Goal: Transaction & Acquisition: Purchase product/service

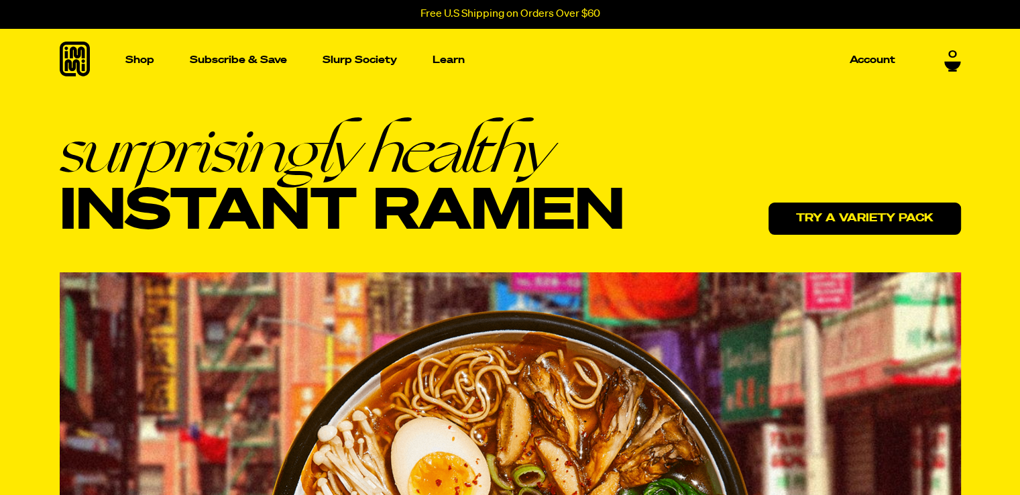
click at [861, 218] on link "Try a variety pack" at bounding box center [865, 219] width 193 height 32
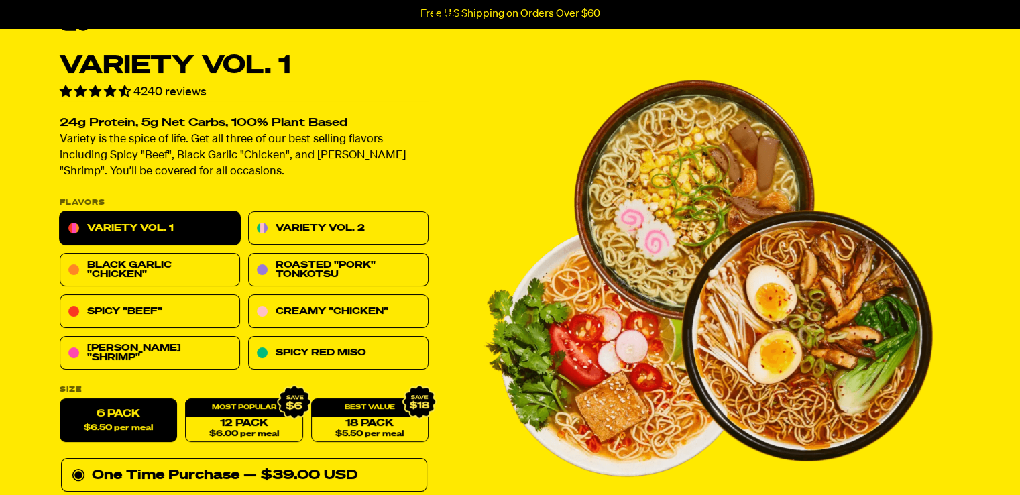
scroll to position [55, 0]
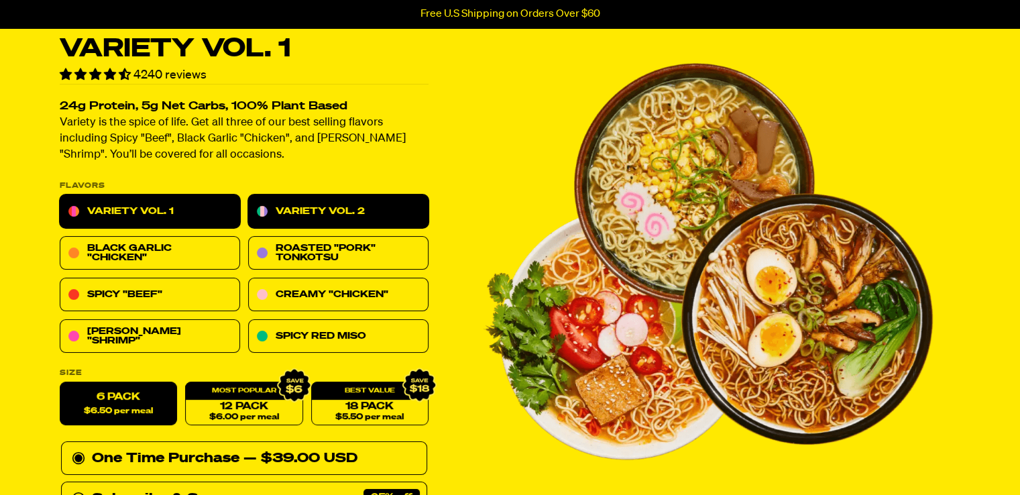
click at [368, 210] on link "Variety Vol. 2" at bounding box center [338, 212] width 180 height 34
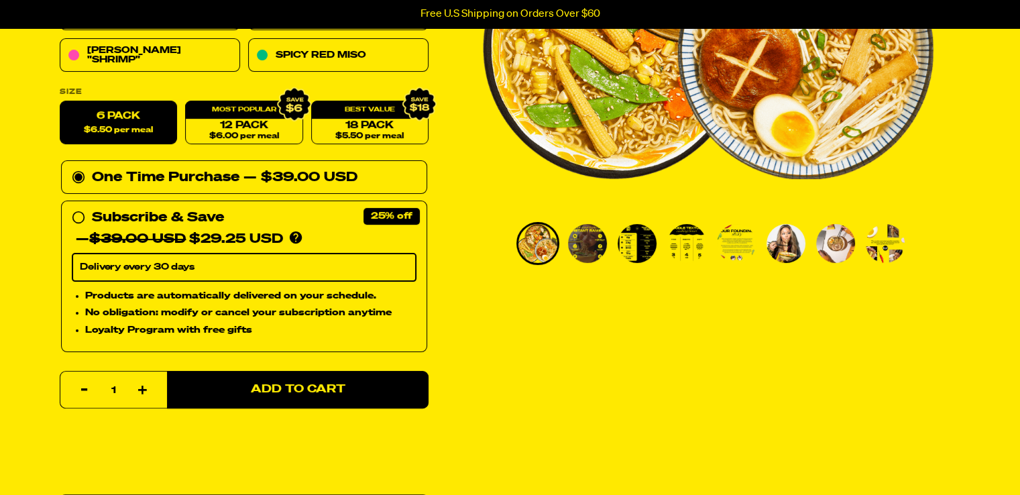
scroll to position [345, 0]
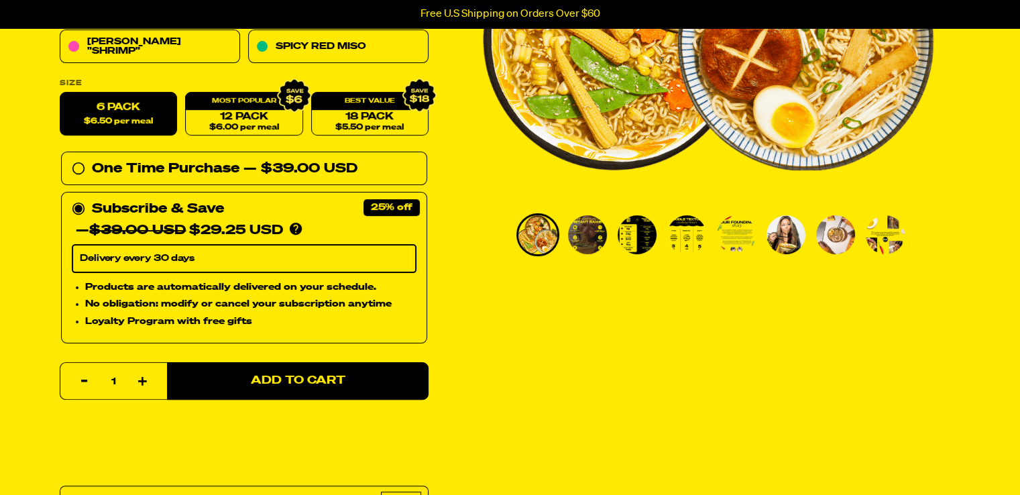
click at [220, 260] on select "Delivery every 30 days" at bounding box center [244, 259] width 345 height 28
click at [260, 121] on link "12 Pack $6.00 per meal" at bounding box center [243, 115] width 117 height 44
radio input "false"
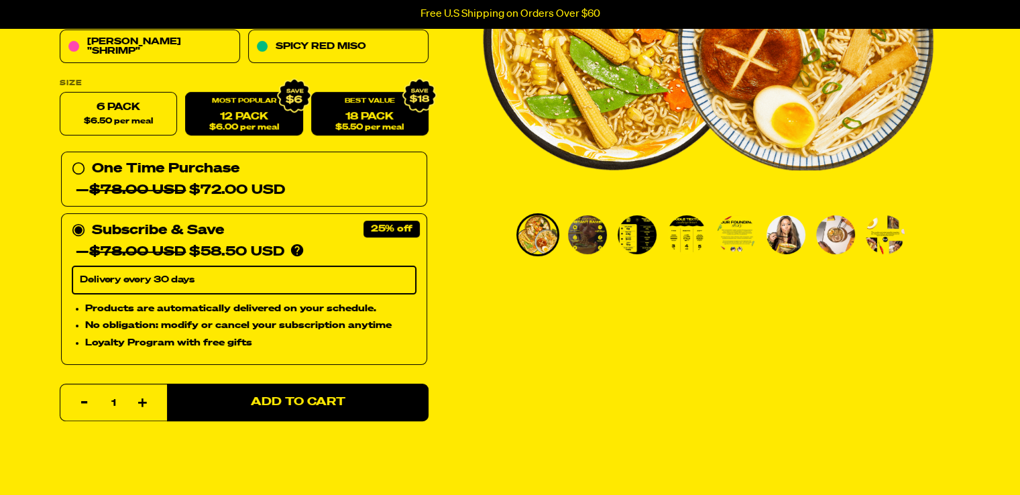
click at [352, 127] on span "$5.50 per meal" at bounding box center [369, 127] width 68 height 9
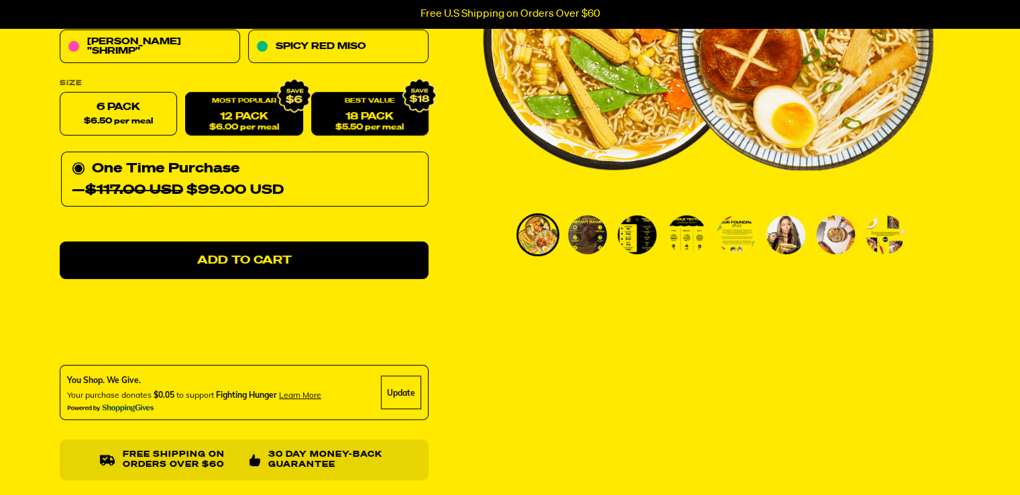
click at [267, 129] on span "$6.00 per meal" at bounding box center [244, 127] width 70 height 9
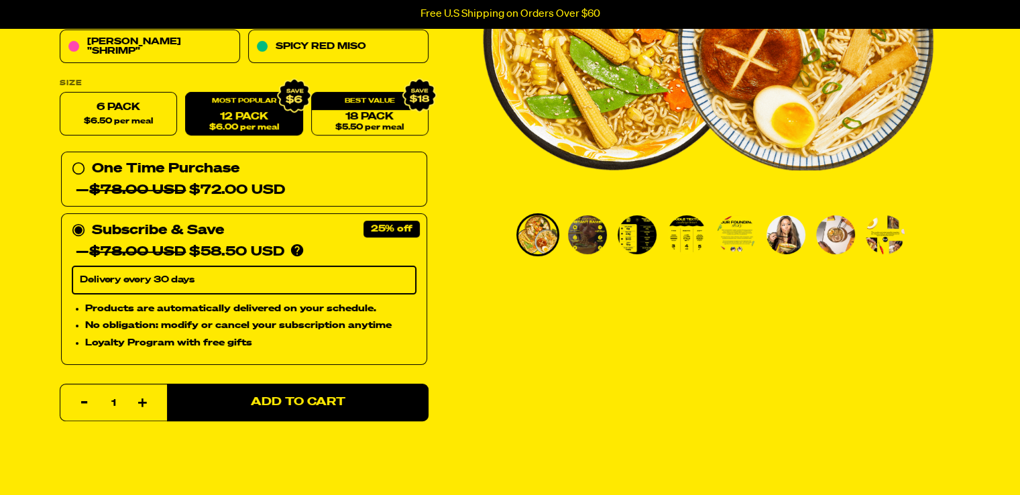
click at [211, 115] on link "12 Pack $6.00 per meal" at bounding box center [243, 115] width 117 height 44
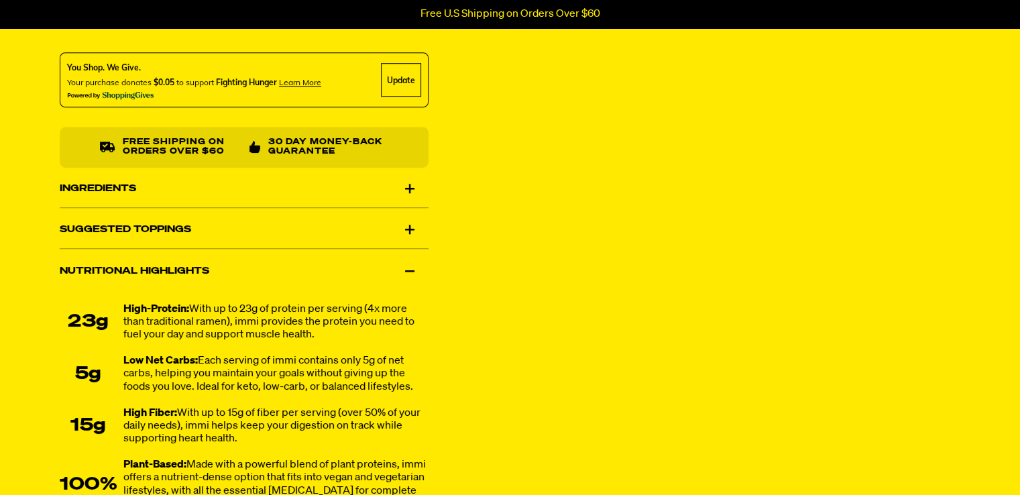
scroll to position [842, 0]
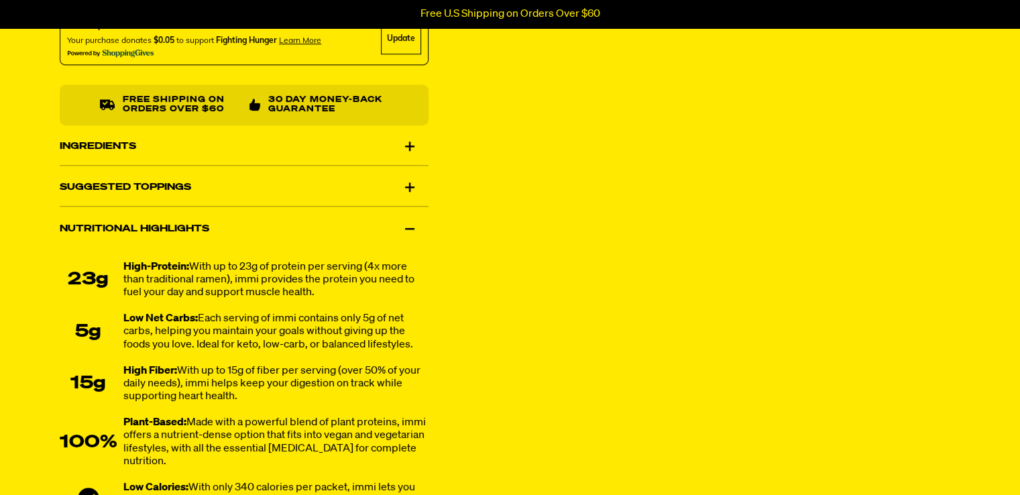
click at [405, 186] on div "Suggested Toppings" at bounding box center [244, 187] width 369 height 38
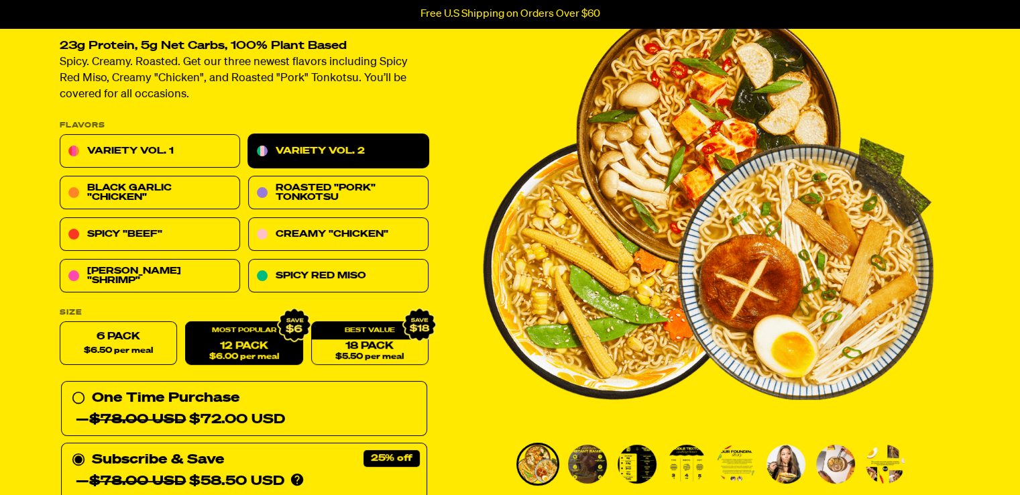
scroll to position [0, 0]
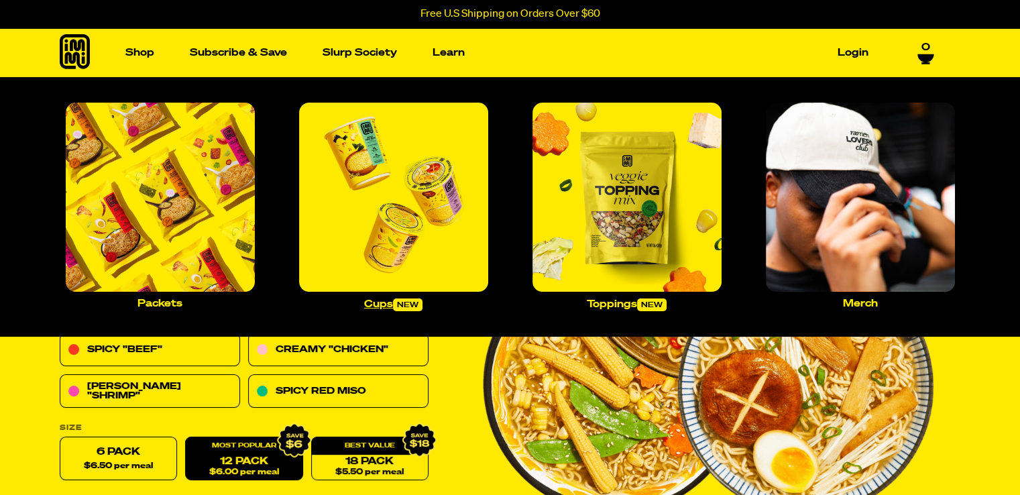
click at [419, 304] on span "new" at bounding box center [408, 305] width 30 height 13
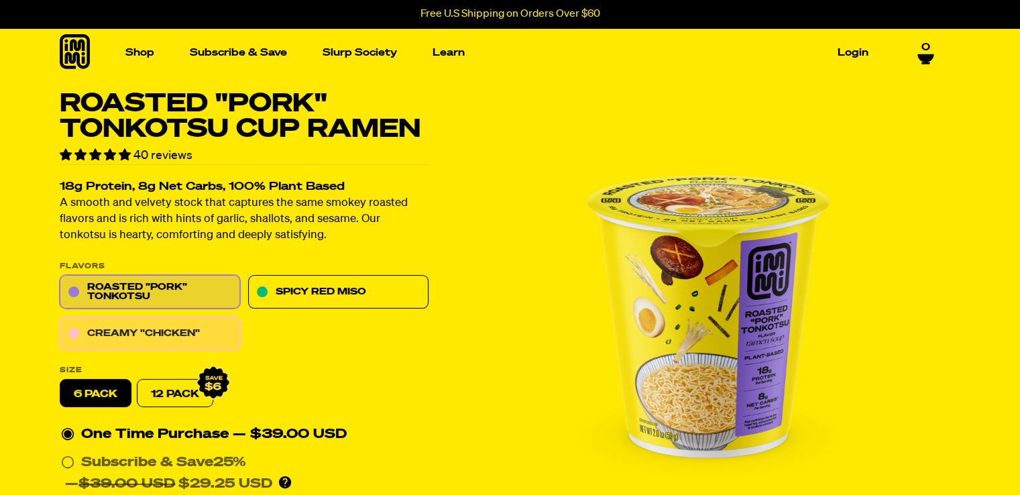
click at [166, 331] on link "Creamy "Chicken"" at bounding box center [150, 334] width 180 height 34
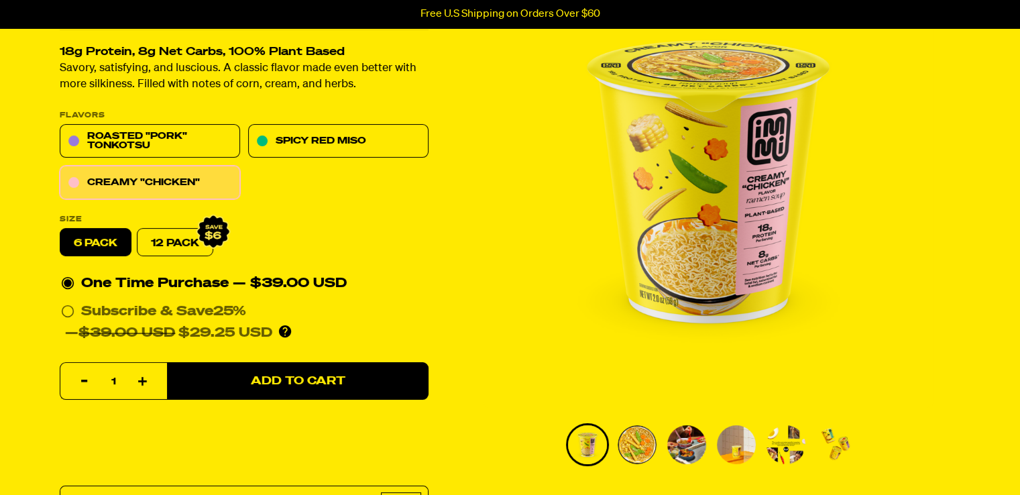
scroll to position [127, 0]
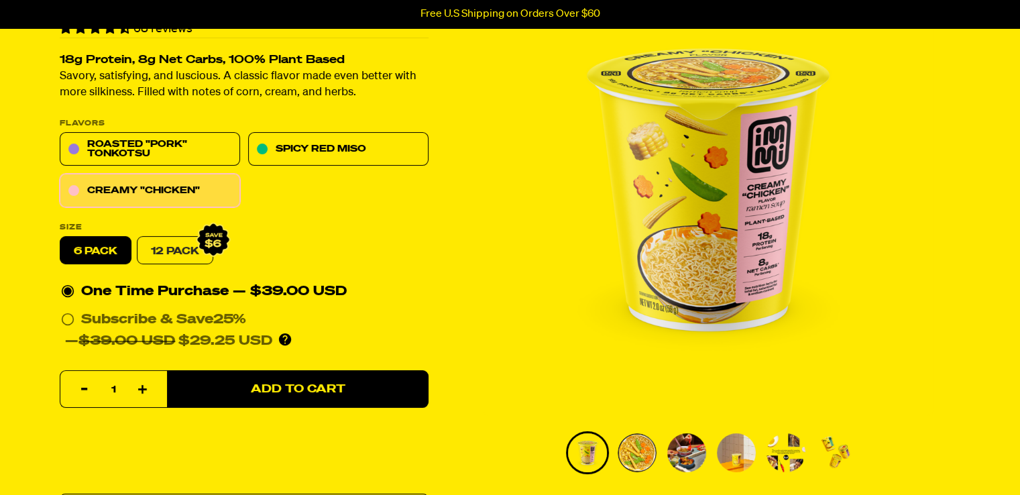
click at [168, 247] on link "12 Pack" at bounding box center [175, 251] width 76 height 28
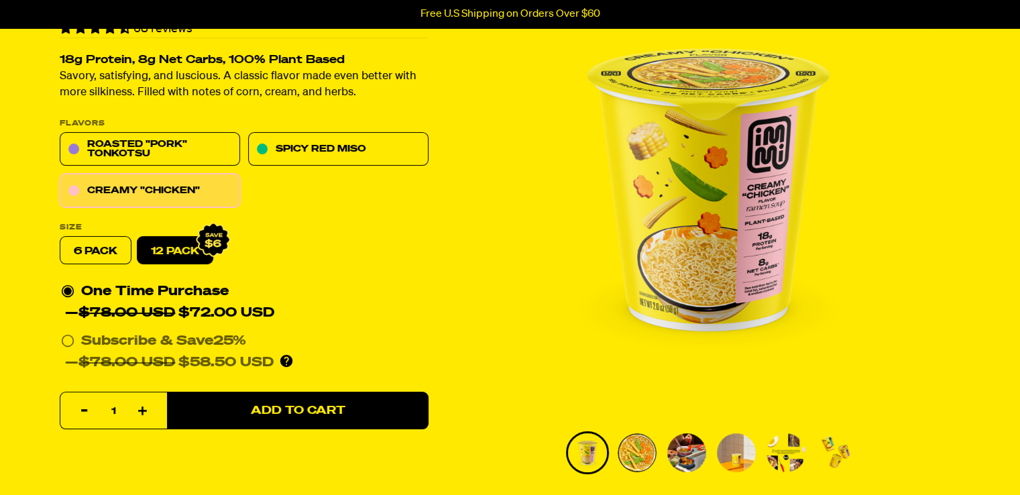
click at [91, 255] on label "6 pack" at bounding box center [96, 251] width 72 height 28
click at [60, 237] on input "6 pack" at bounding box center [60, 237] width 1 height 1
radio input "true"
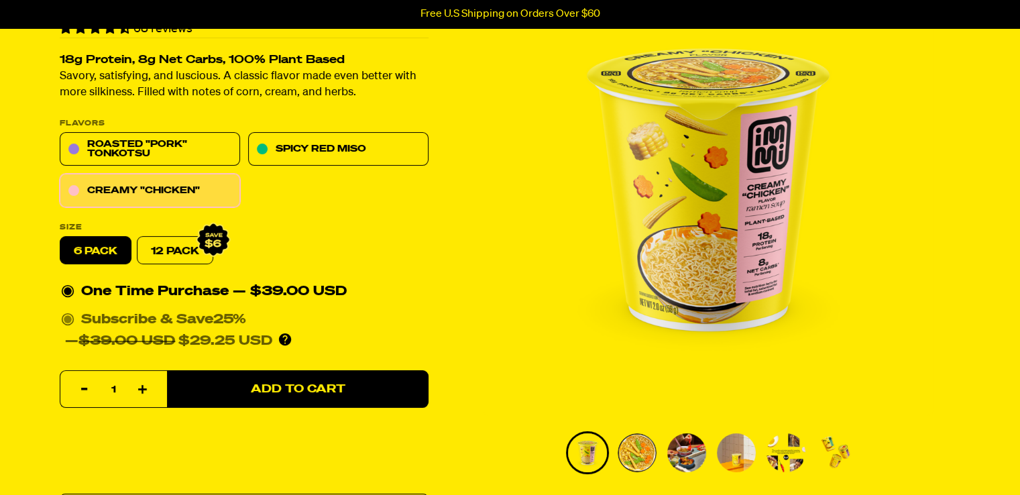
click at [68, 317] on circle at bounding box center [68, 320] width 8 height 8
click at [68, 309] on input "Subscribe & Save 25% — $39.00 USD $29.25 USD You'll receive your selected flavo…" at bounding box center [65, 309] width 9 height 0
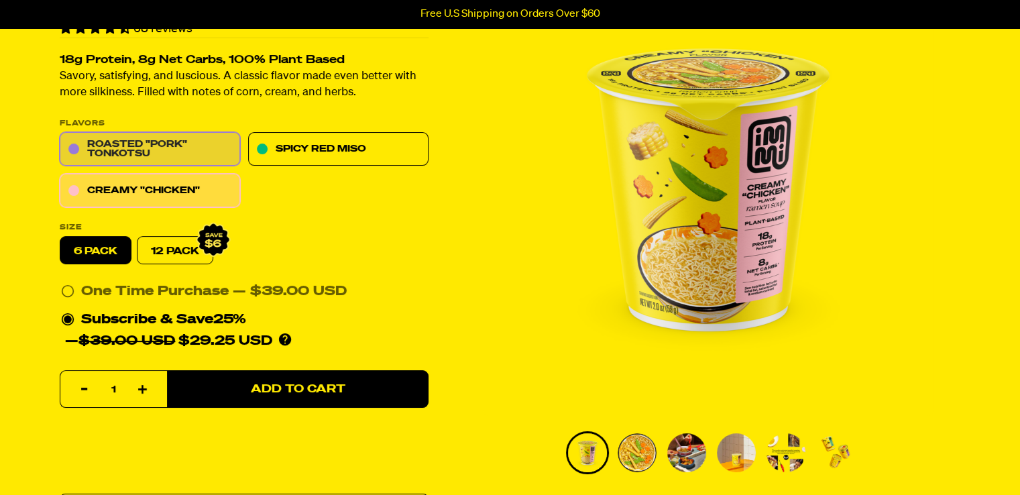
click at [168, 151] on link "Roasted "Pork" Tonkotsu" at bounding box center [150, 150] width 180 height 34
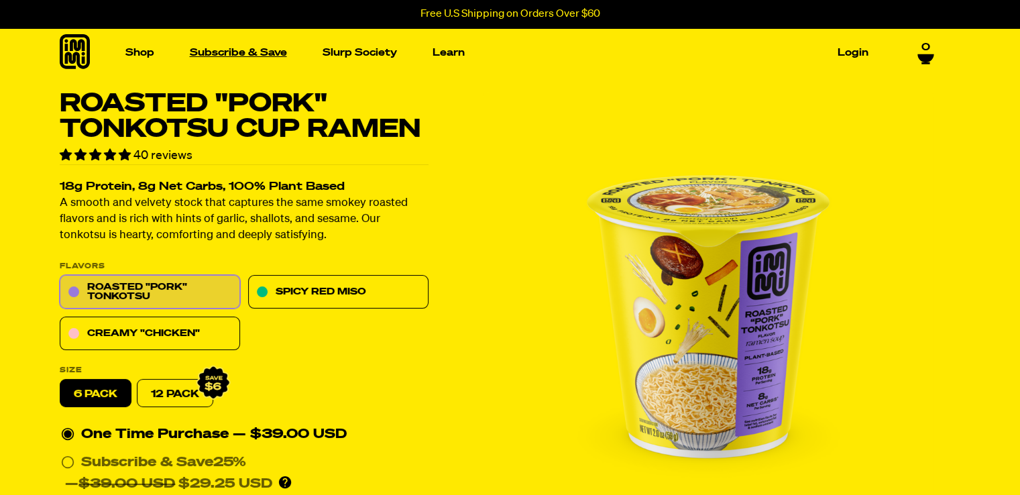
click at [267, 52] on link "Subscribe & Save" at bounding box center [238, 52] width 108 height 21
